Goal: Task Accomplishment & Management: Manage account settings

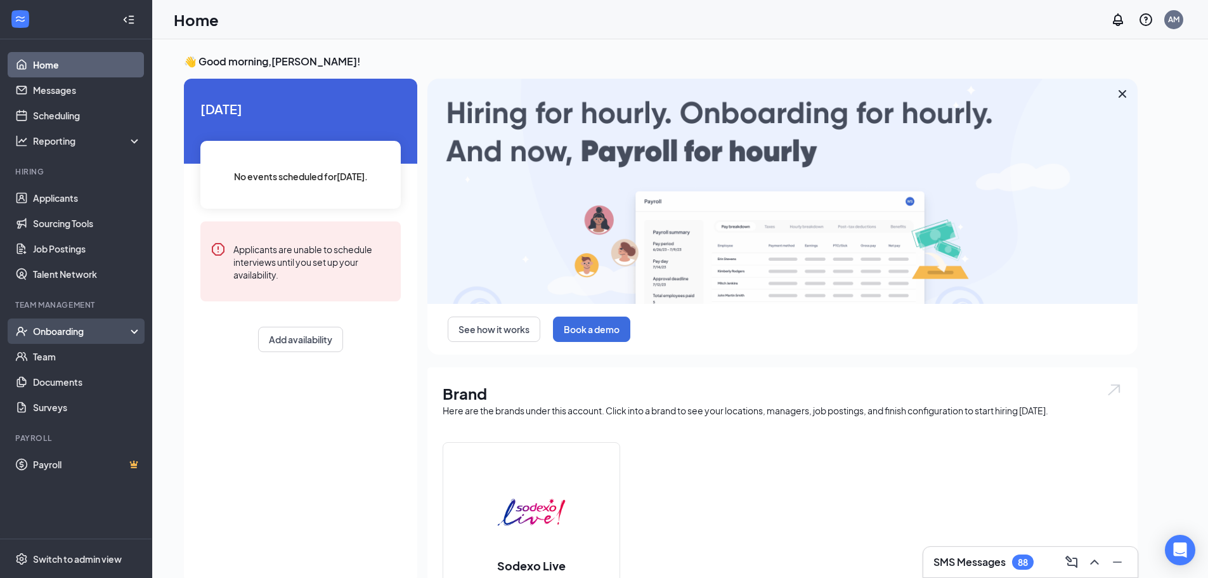
click at [81, 323] on div "Onboarding" at bounding box center [76, 330] width 152 height 25
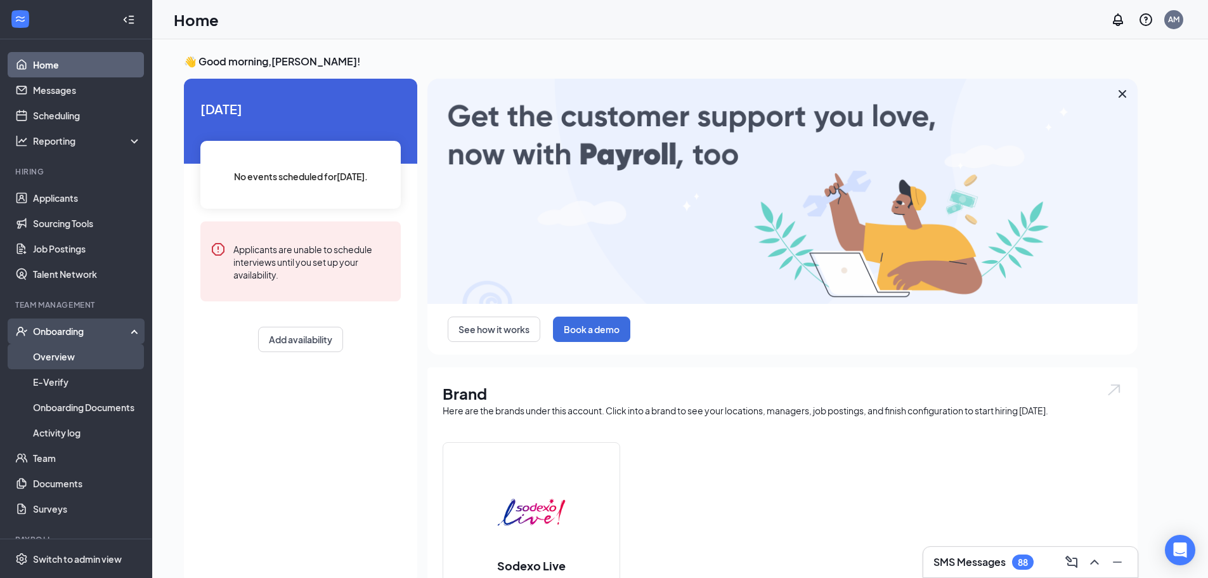
click at [33, 351] on link "Overview" at bounding box center [87, 356] width 108 height 25
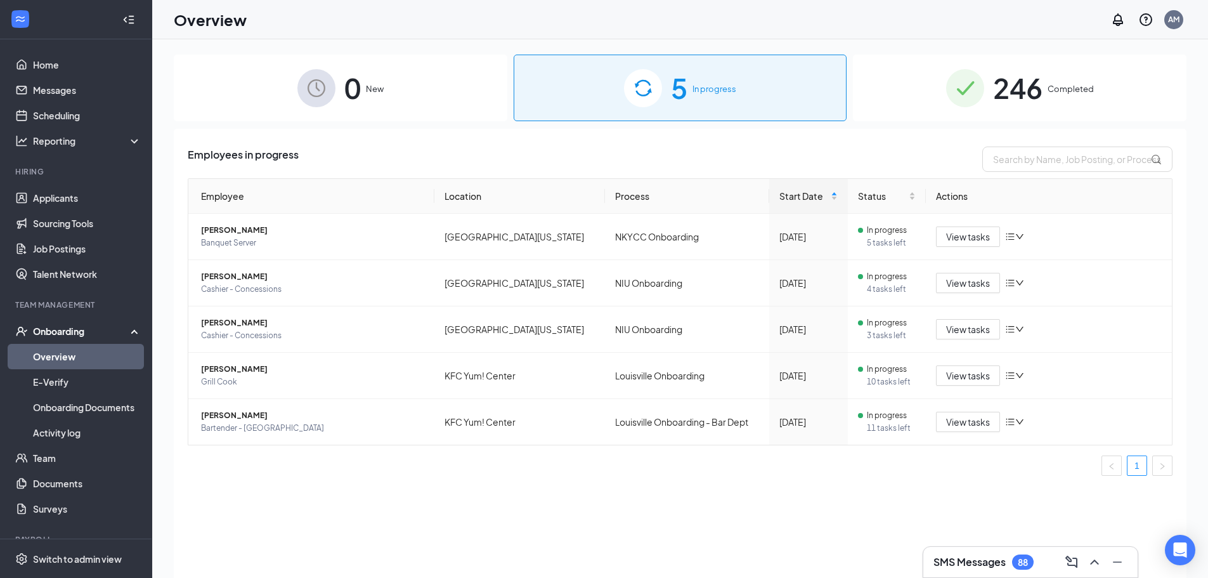
click at [1002, 95] on span "246" at bounding box center [1017, 88] width 49 height 44
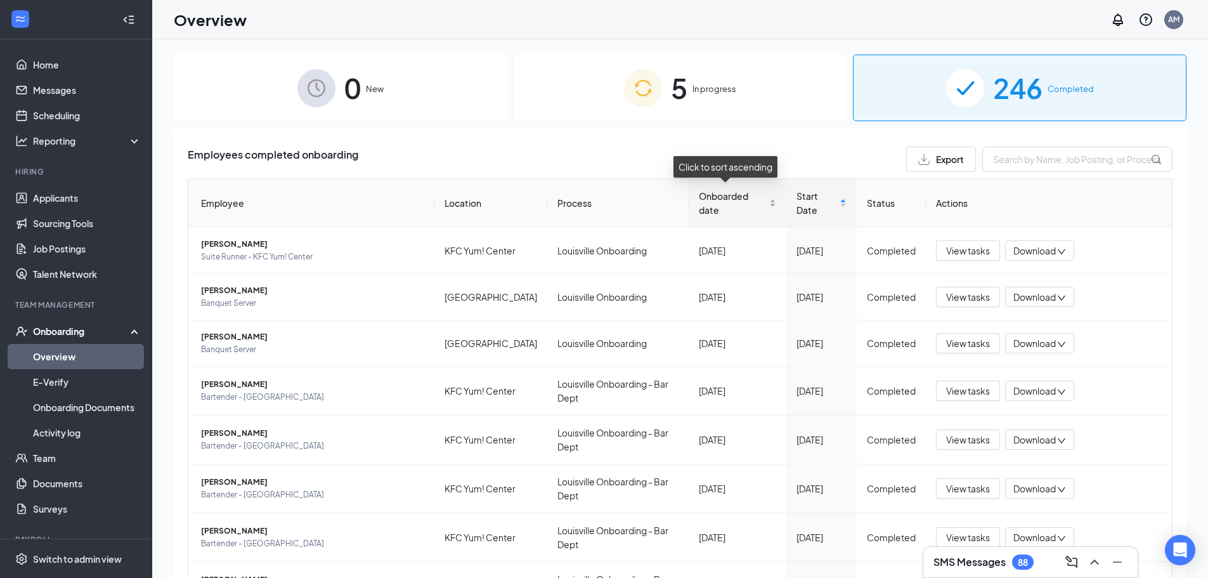
click at [718, 208] on span "Onboarded date" at bounding box center [733, 203] width 68 height 28
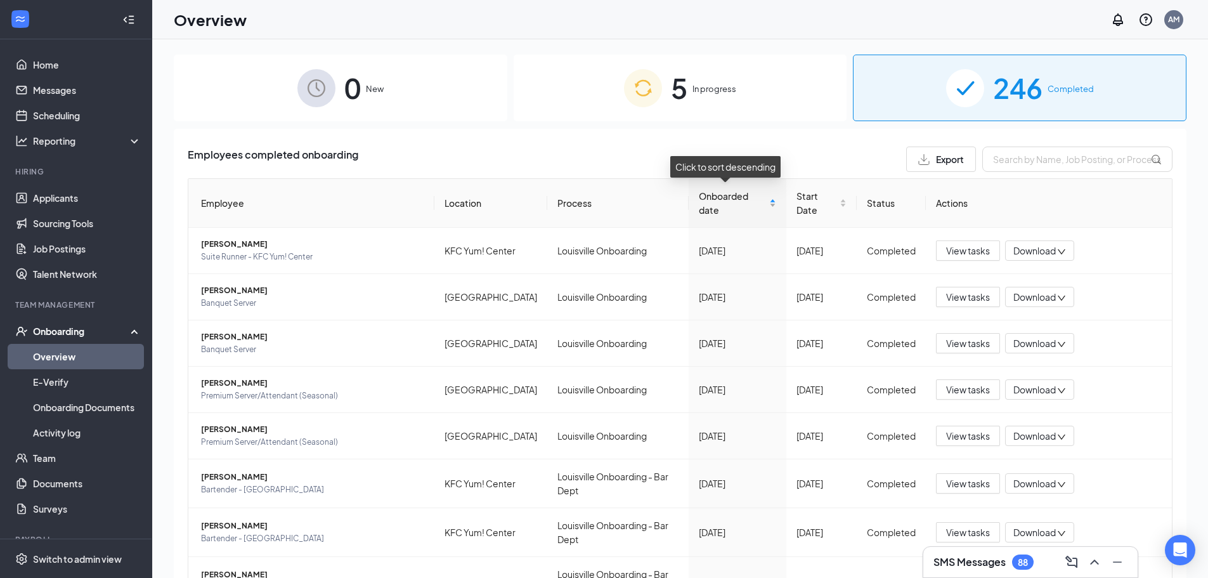
click at [718, 208] on span "Onboarded date" at bounding box center [733, 203] width 68 height 28
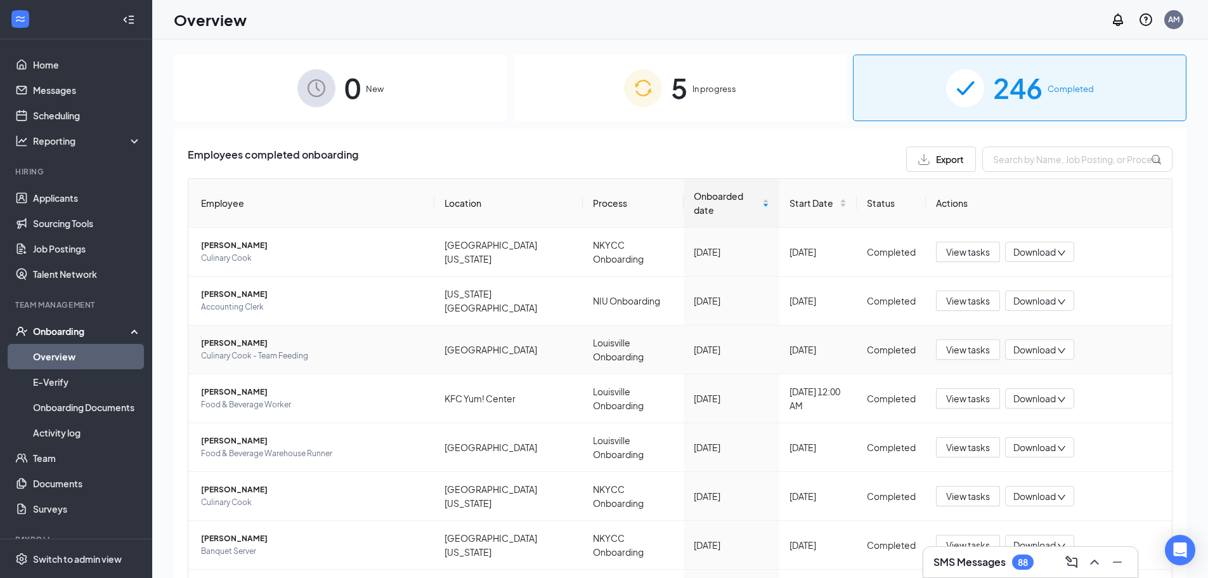
click at [1033, 346] on span "Download" at bounding box center [1034, 349] width 42 height 13
click at [1048, 373] on div "Download summary" at bounding box center [1073, 378] width 137 height 15
click at [960, 354] on button "View tasks" at bounding box center [968, 349] width 64 height 20
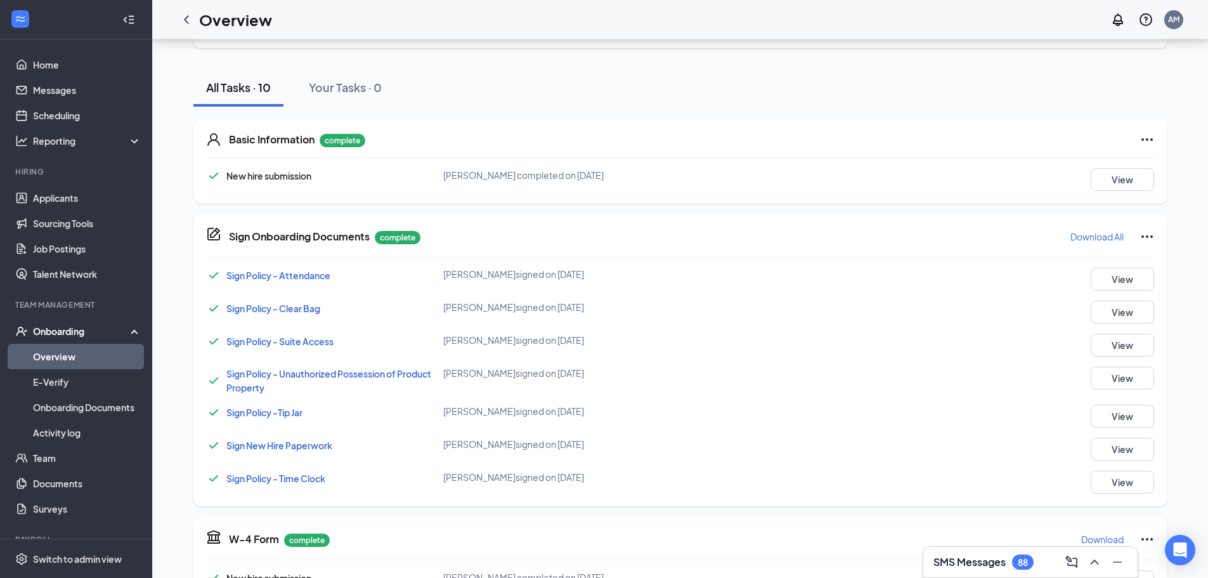
scroll to position [127, 0]
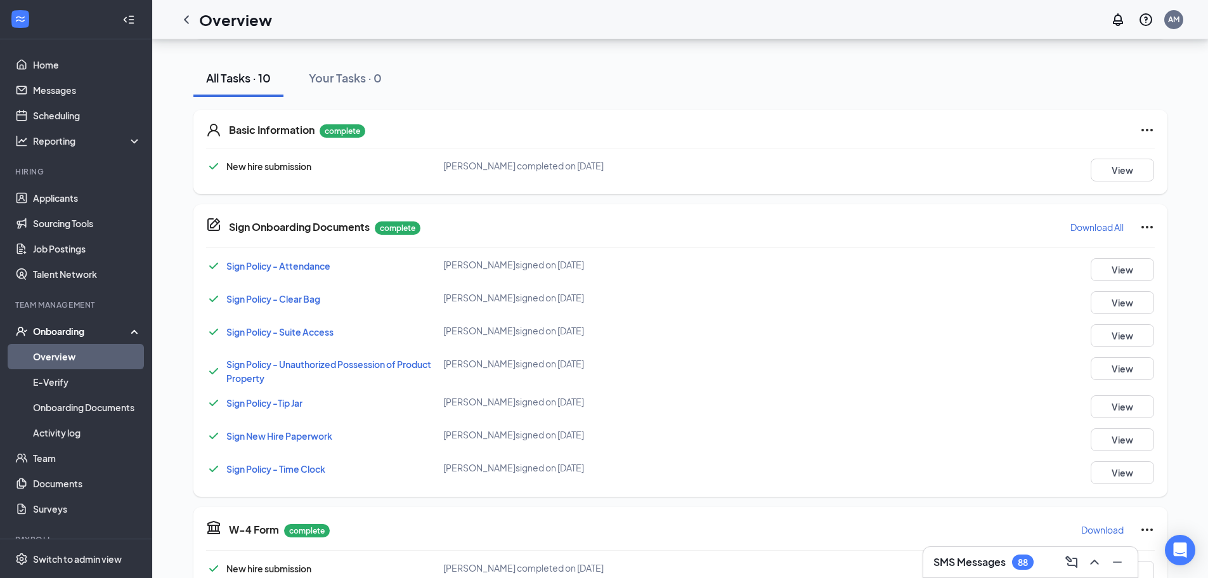
click at [304, 439] on span "Sign New Hire Paperwork" at bounding box center [279, 435] width 106 height 11
click at [1118, 437] on button "View" at bounding box center [1121, 439] width 63 height 23
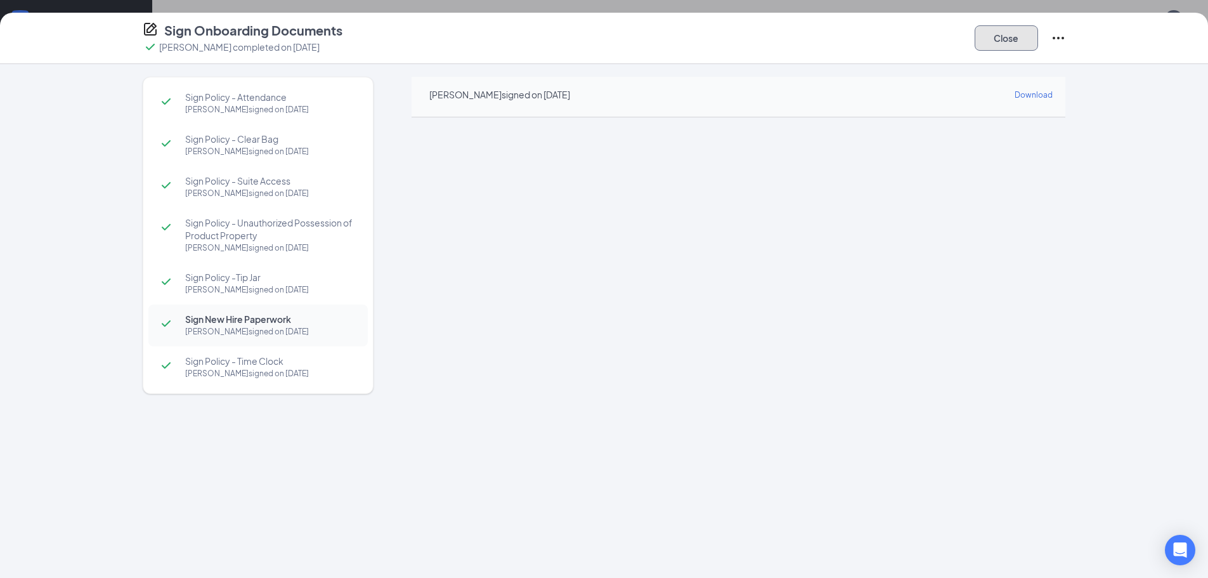
click at [1014, 30] on button "Close" at bounding box center [1005, 37] width 63 height 25
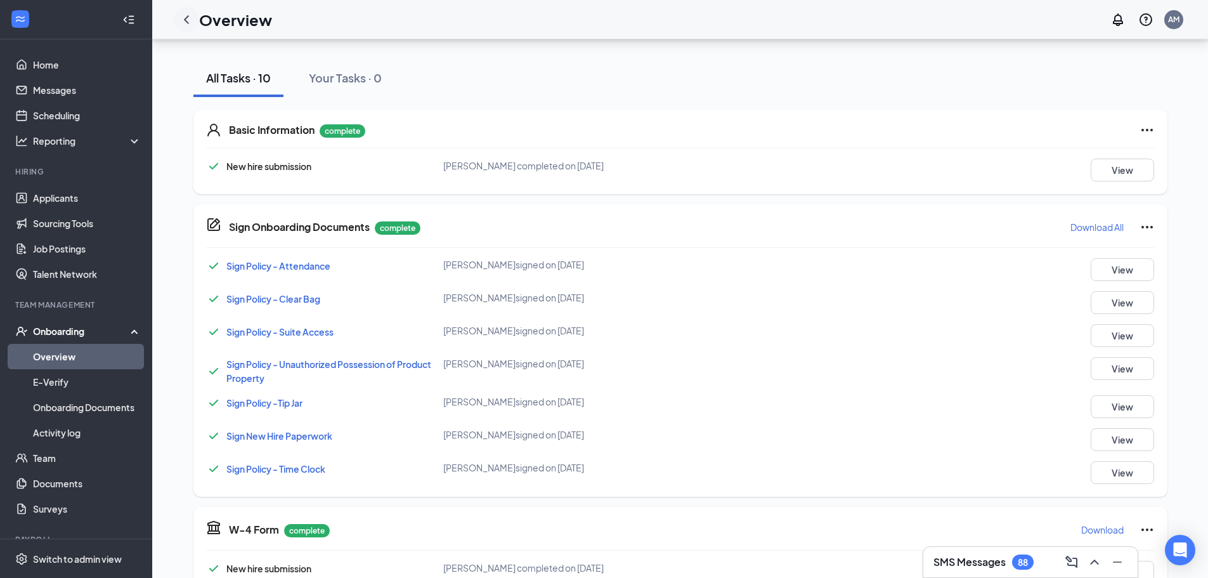
click at [184, 23] on icon "ChevronLeft" at bounding box center [186, 19] width 15 height 15
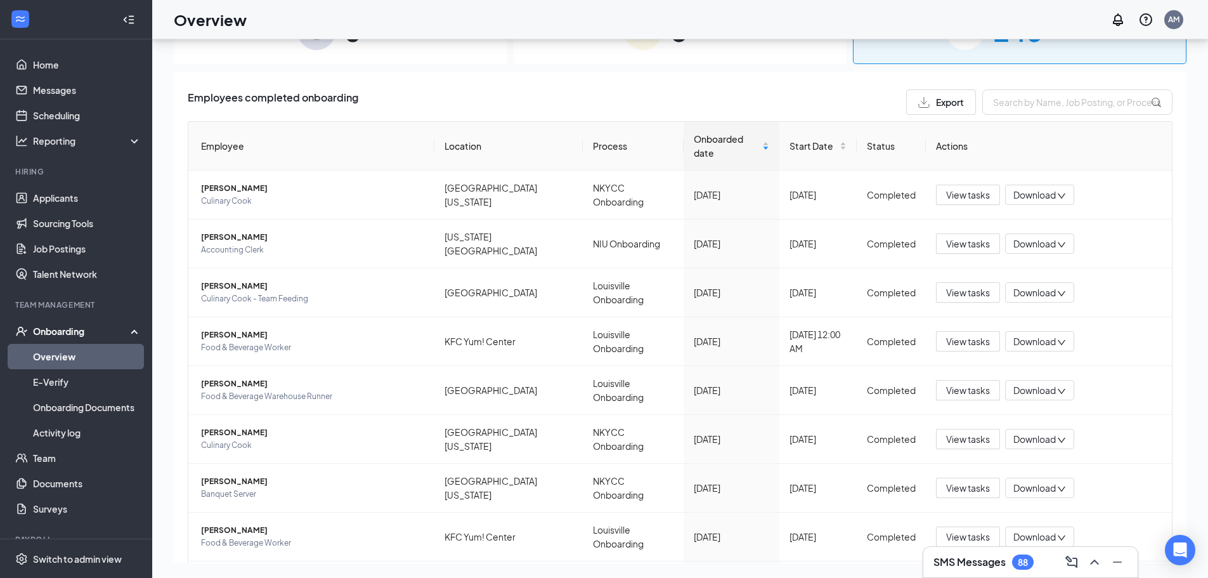
scroll to position [57, 0]
click at [1026, 343] on span "Download" at bounding box center [1034, 341] width 42 height 13
click at [1035, 368] on div "Download summary" at bounding box center [1073, 370] width 137 height 15
click at [960, 343] on span "View tasks" at bounding box center [968, 341] width 44 height 14
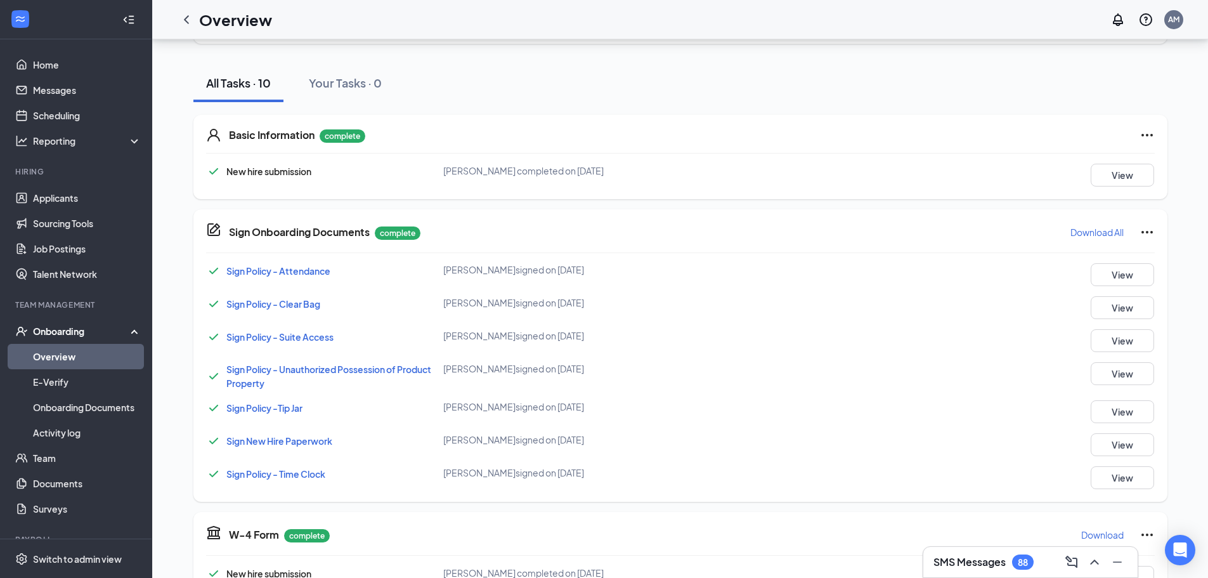
scroll to position [127, 0]
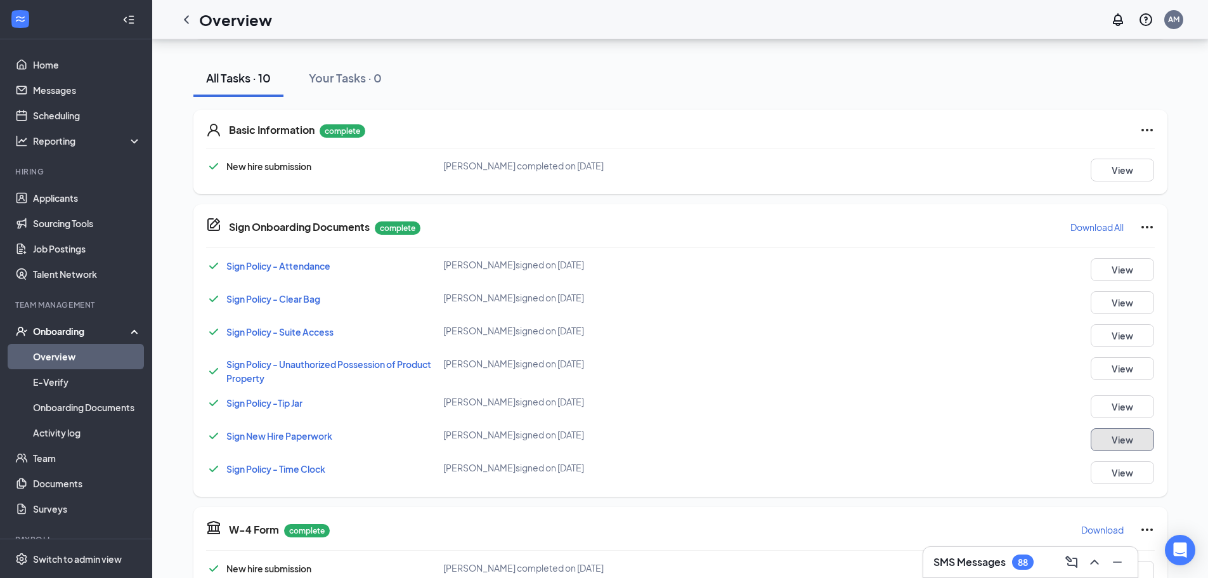
click at [1134, 441] on button "View" at bounding box center [1121, 439] width 63 height 23
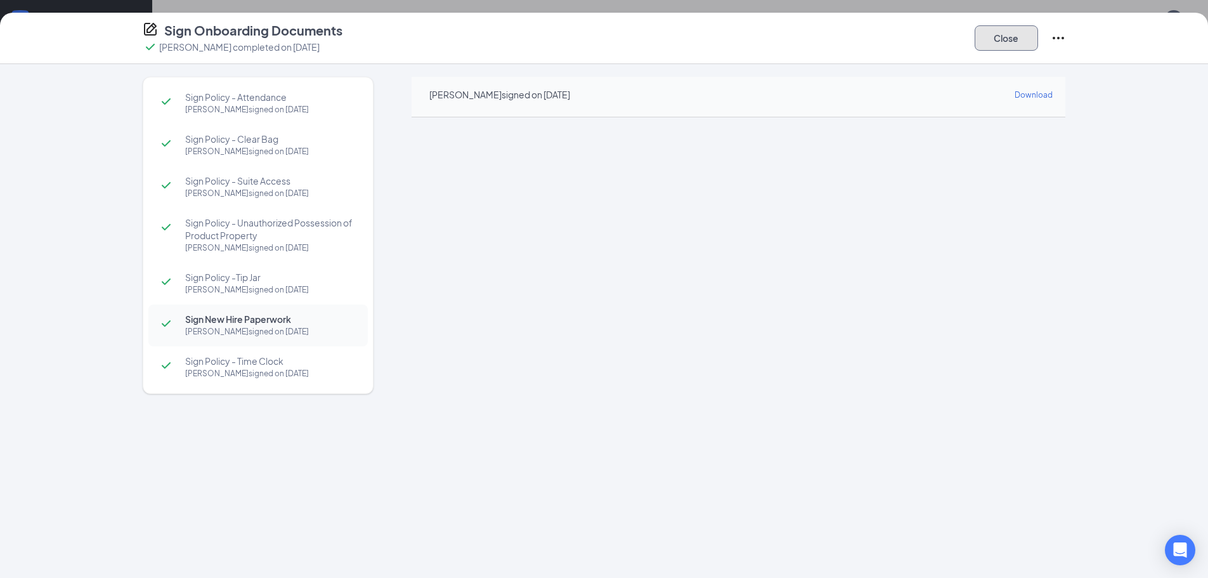
click at [1025, 38] on button "Close" at bounding box center [1005, 37] width 63 height 25
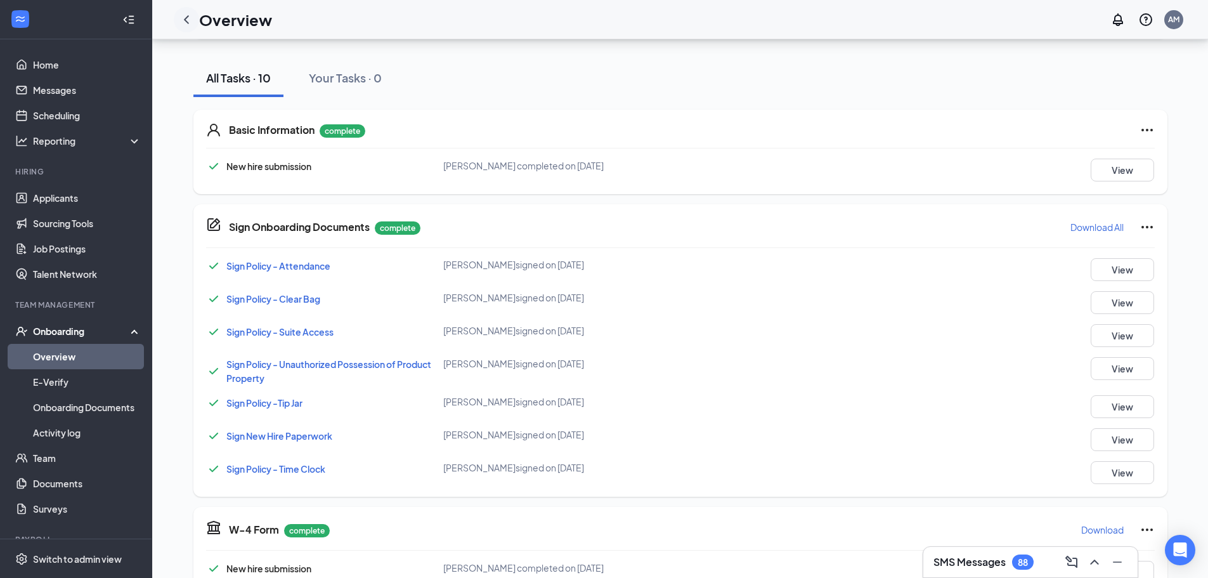
click at [188, 18] on icon "ChevronLeft" at bounding box center [186, 19] width 15 height 15
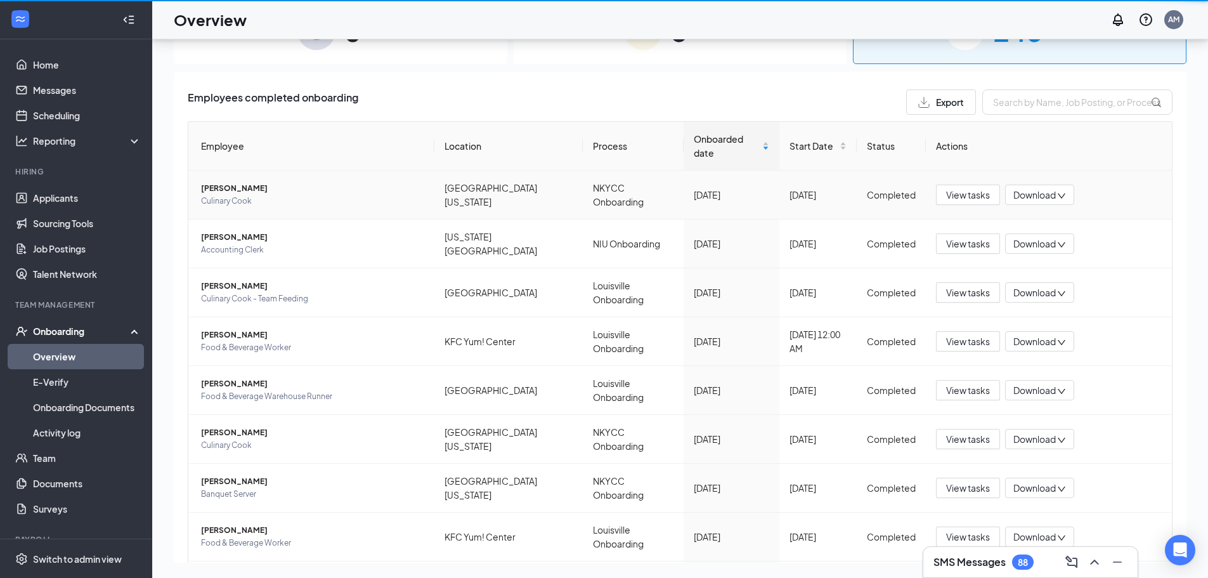
scroll to position [57, 0]
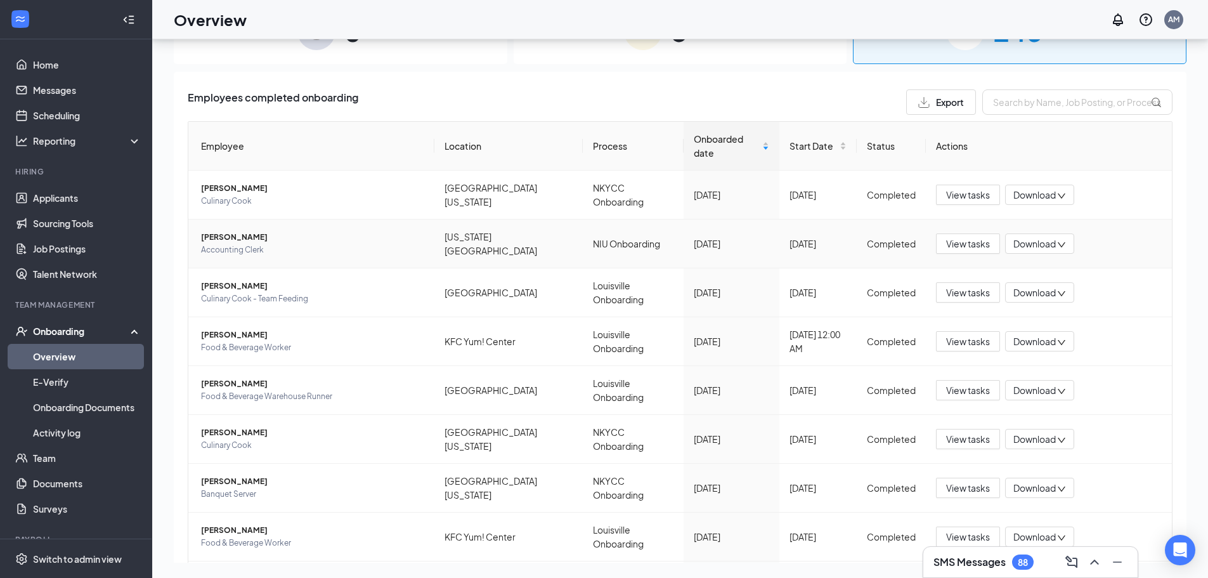
click at [1040, 240] on span "Download" at bounding box center [1034, 243] width 42 height 13
click at [1054, 276] on div "Download summary" at bounding box center [1073, 273] width 137 height 15
click at [957, 242] on span "View tasks" at bounding box center [968, 243] width 44 height 14
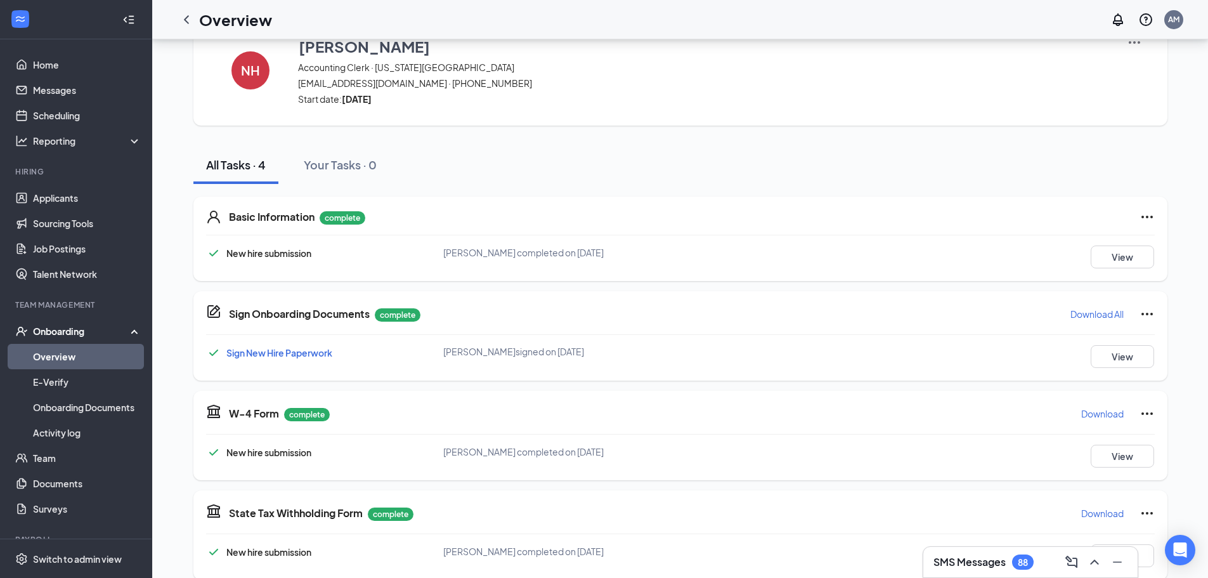
scroll to position [57, 0]
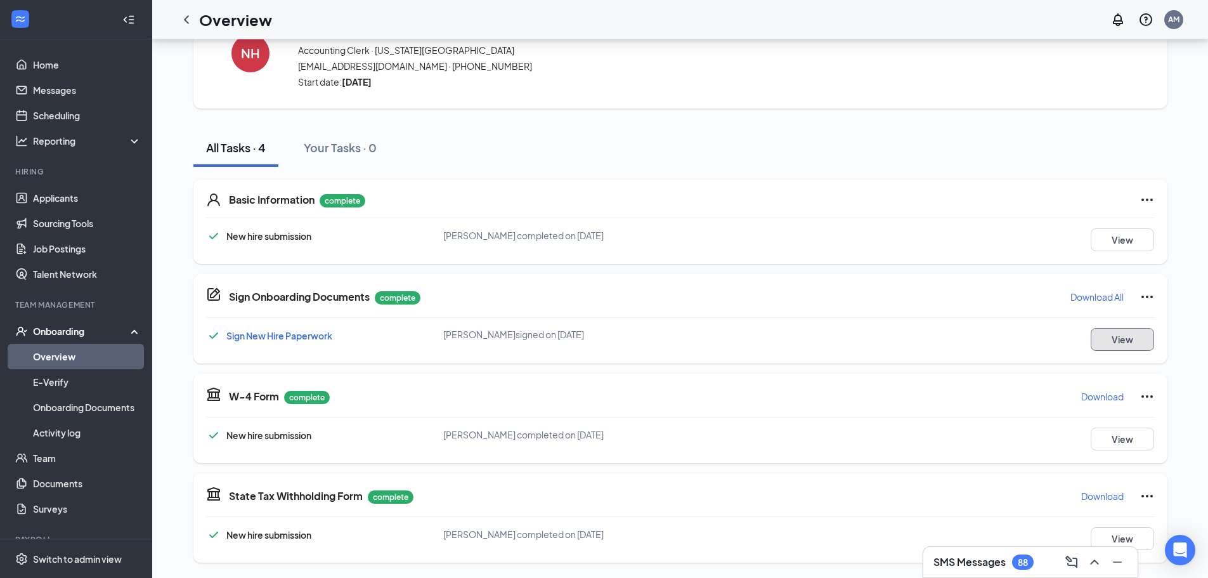
click at [1128, 339] on button "View" at bounding box center [1121, 339] width 63 height 23
